Goal: Task Accomplishment & Management: Use online tool/utility

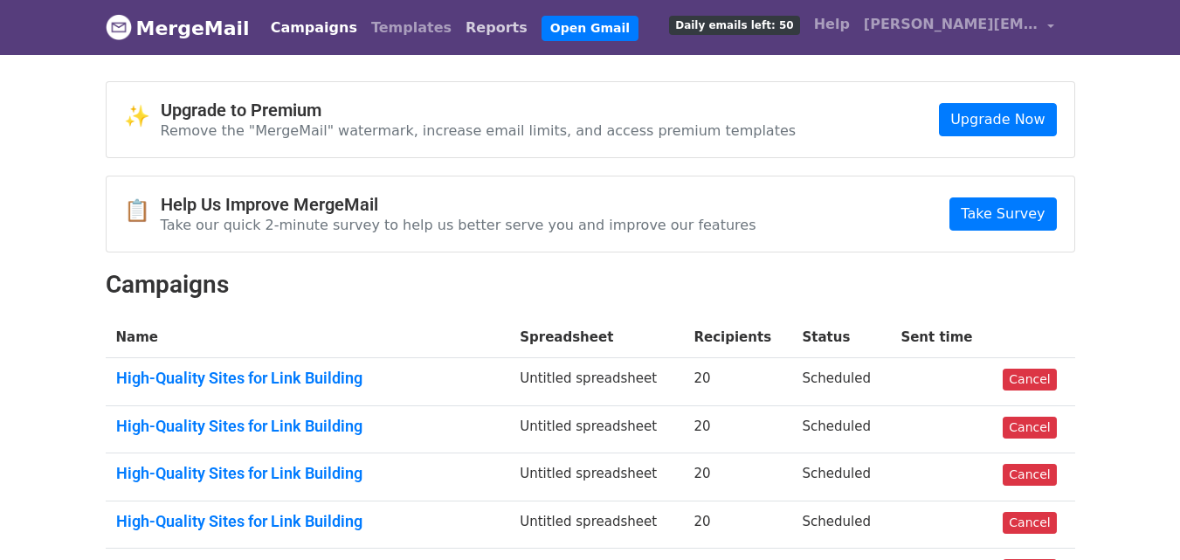
click at [459, 20] on link "Reports" at bounding box center [497, 27] width 76 height 35
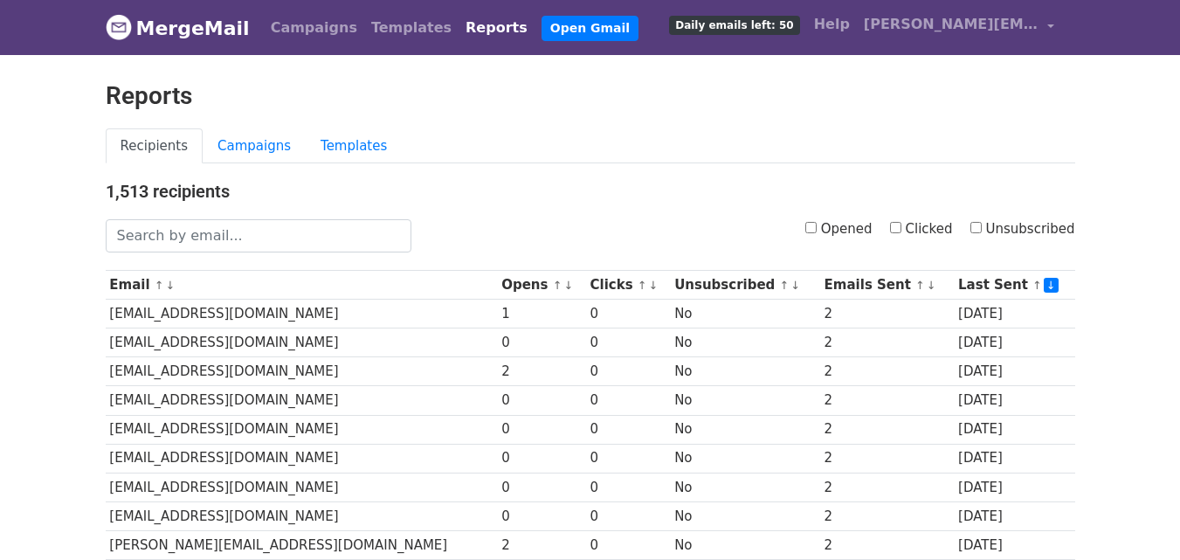
click at [820, 229] on div "Opened Clicked Unsubscribed" at bounding box center [756, 235] width 664 height 33
click at [817, 229] on input "Opened" at bounding box center [810, 227] width 11 height 11
checkbox input "true"
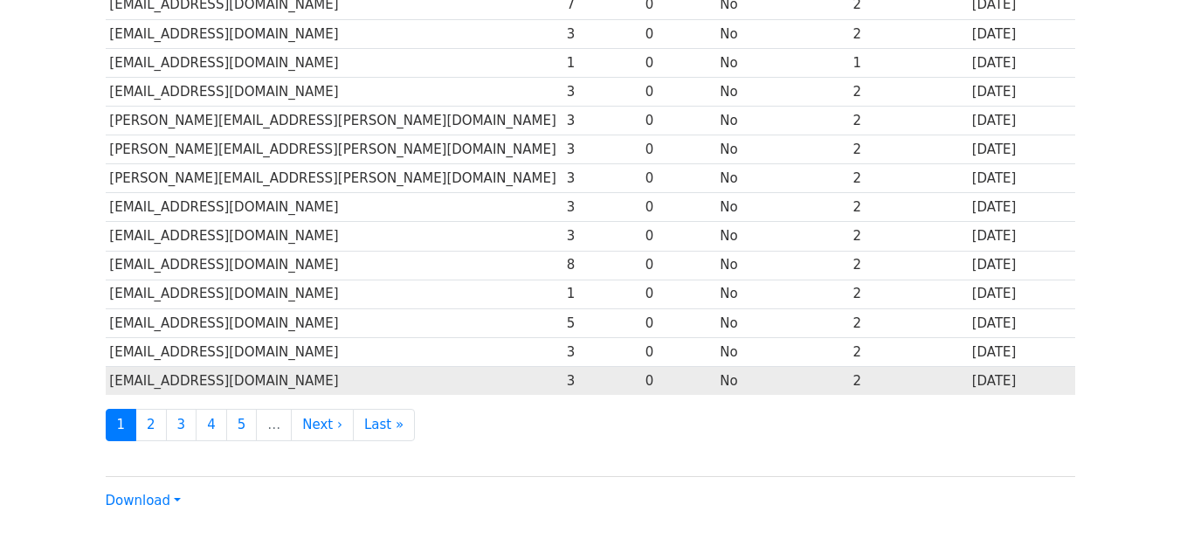
scroll to position [863, 0]
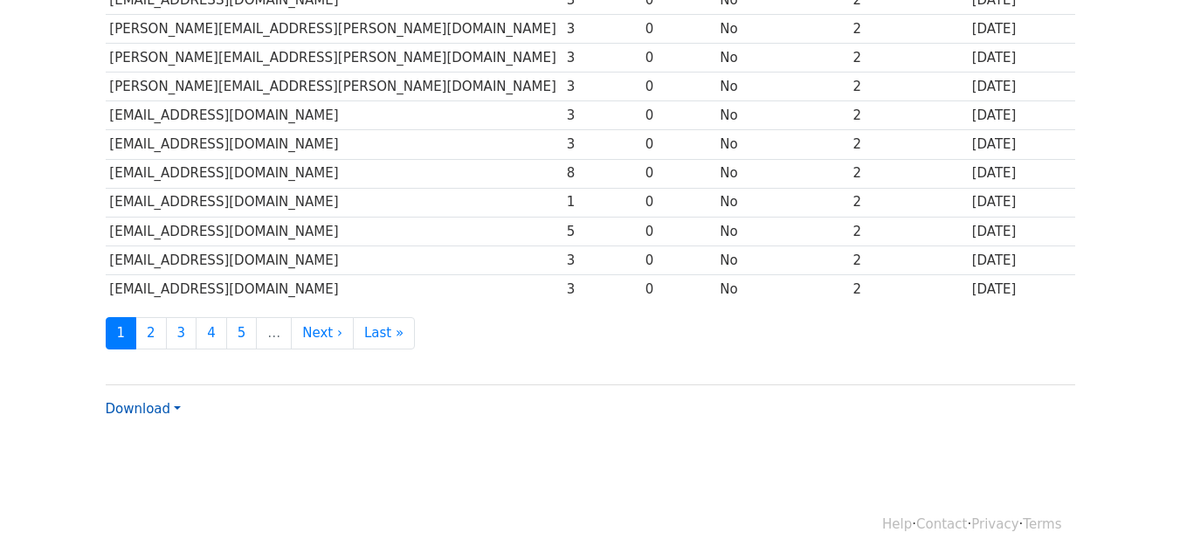
click at [150, 406] on link "Download" at bounding box center [143, 409] width 75 height 16
click at [163, 438] on link "CSV" at bounding box center [176, 442] width 138 height 28
